Goal: Task Accomplishment & Management: Use online tool/utility

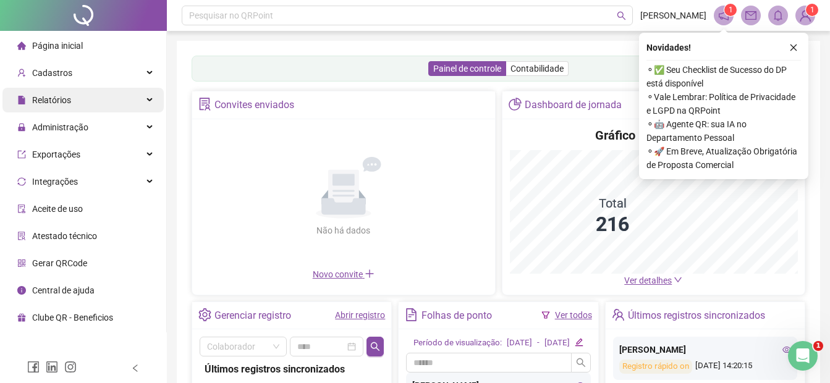
click at [61, 100] on span "Relatórios" at bounding box center [51, 100] width 39 height 10
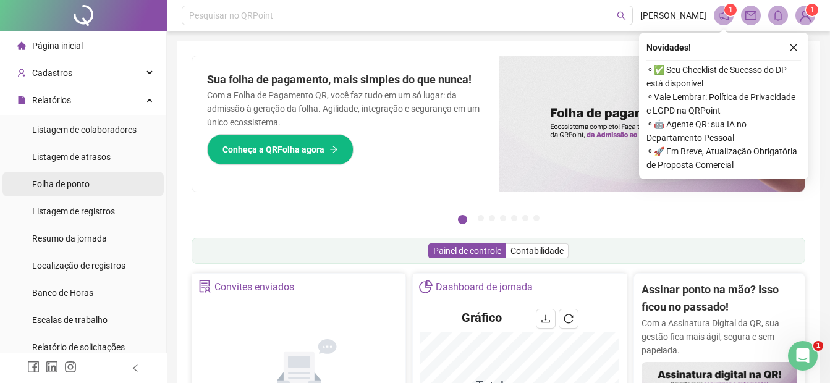
click at [64, 185] on span "Folha de ponto" at bounding box center [60, 184] width 57 height 10
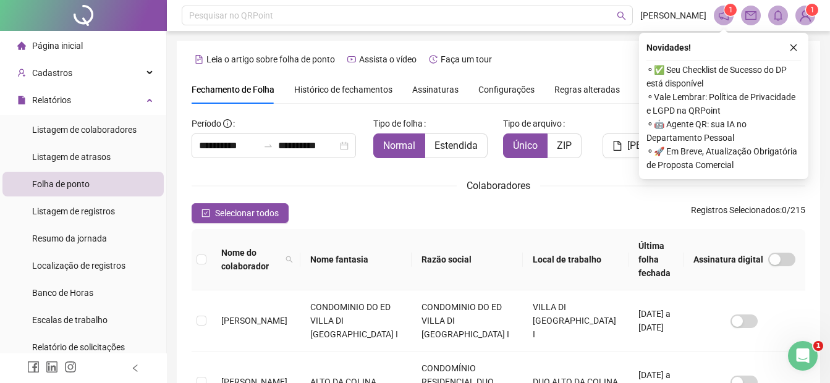
scroll to position [62, 0]
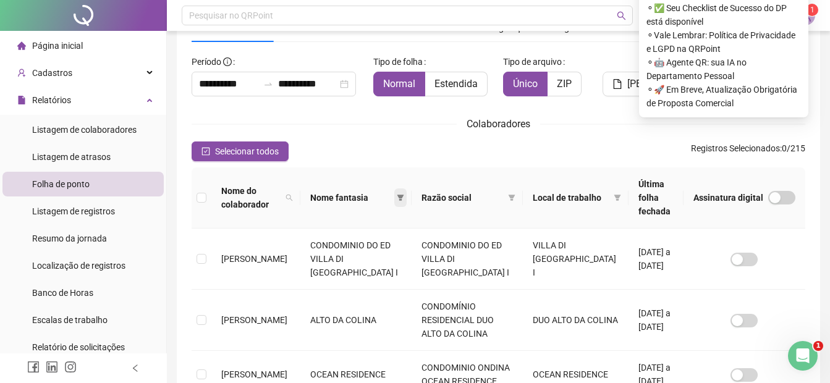
click at [399, 194] on icon "filter" at bounding box center [400, 197] width 7 height 7
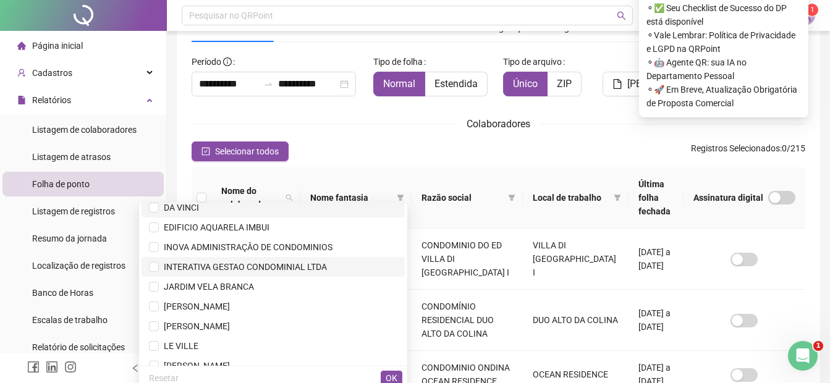
scroll to position [247, 0]
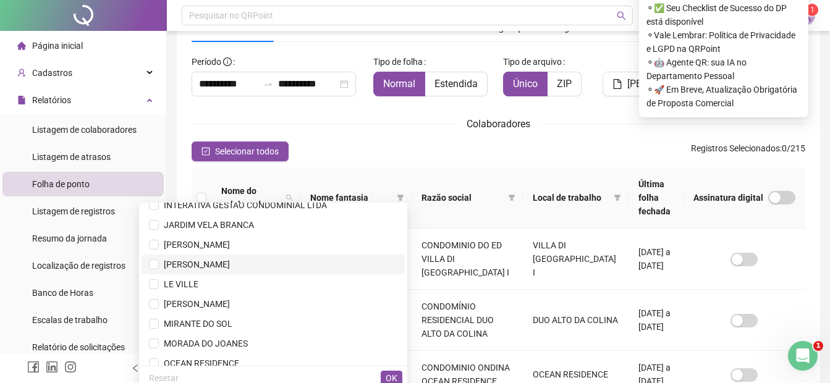
click at [230, 265] on span "[PERSON_NAME]" at bounding box center [194, 265] width 71 height 10
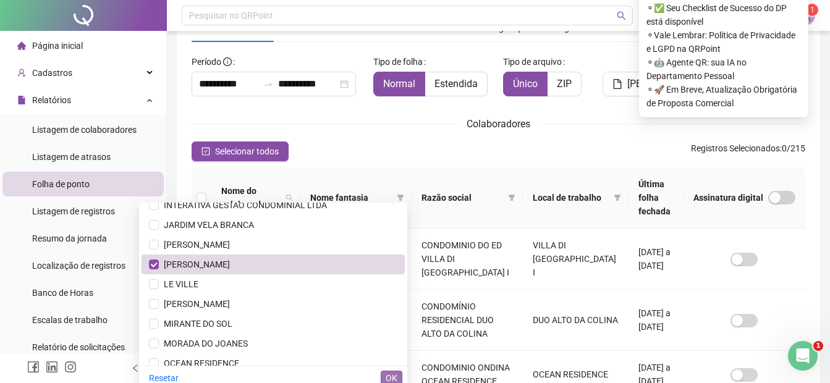
click at [394, 378] on span "OK" at bounding box center [392, 379] width 12 height 14
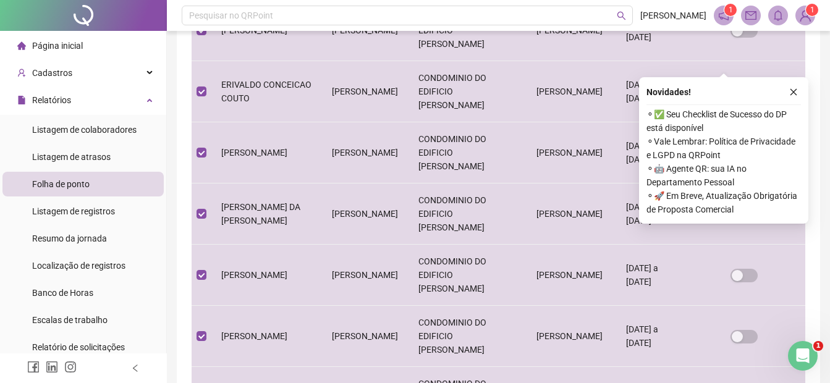
scroll to position [477, 0]
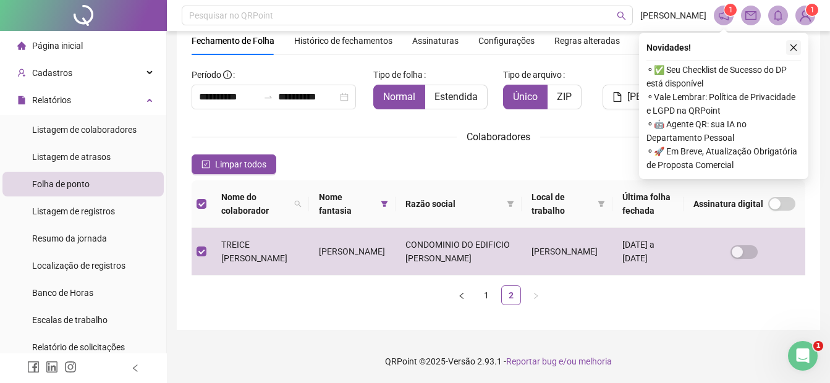
click at [796, 49] on icon "close" at bounding box center [794, 47] width 9 height 9
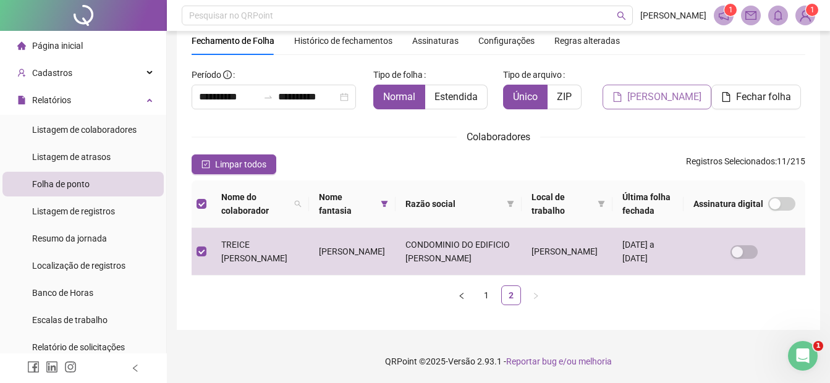
click at [659, 103] on span "[PERSON_NAME]" at bounding box center [665, 97] width 74 height 15
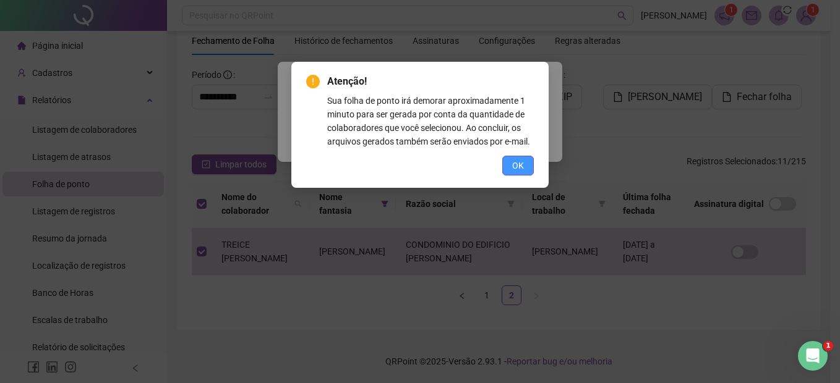
click at [526, 167] on button "OK" at bounding box center [518, 166] width 32 height 20
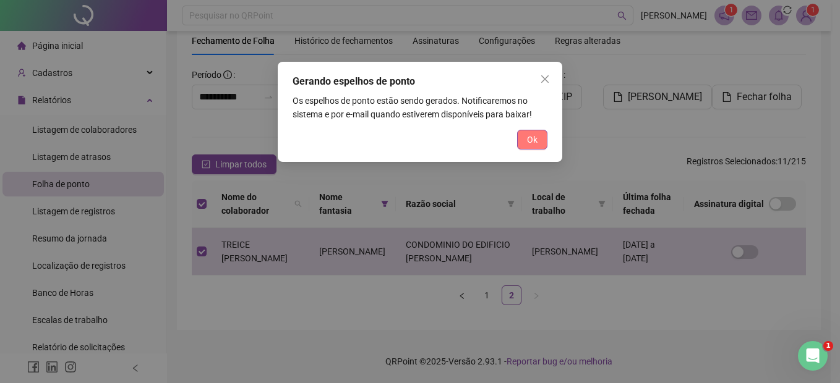
click at [524, 137] on button "Ok" at bounding box center [532, 140] width 30 height 20
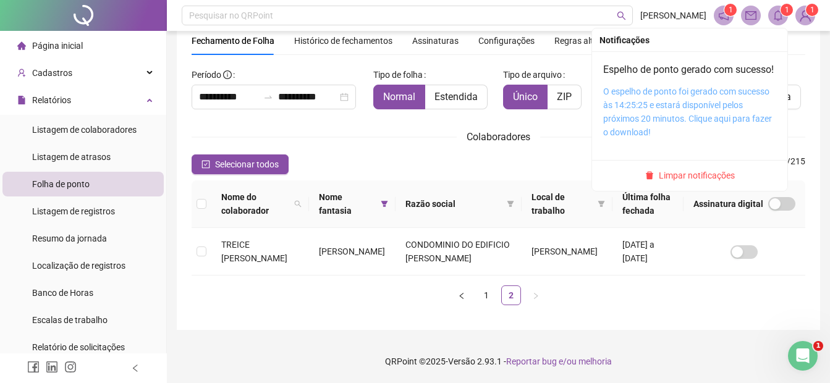
click at [689, 119] on link "O espelho de ponto foi gerado com sucesso às 14:25:25 e estará disponível pelos…" at bounding box center [687, 112] width 169 height 51
